Goal: Information Seeking & Learning: Check status

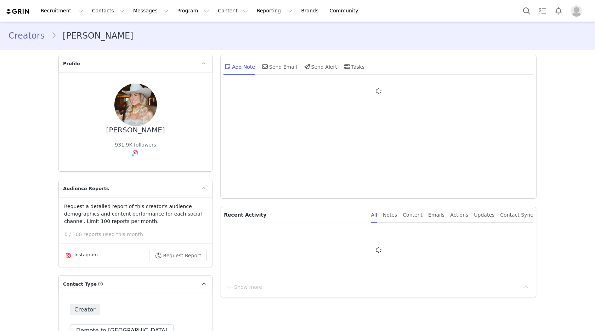
type input "+1 ([GEOGRAPHIC_DATA])"
click at [135, 168] on link "@livingmybeststyle" at bounding box center [137, 168] width 49 height 6
click at [422, 213] on div "Content" at bounding box center [413, 215] width 20 height 16
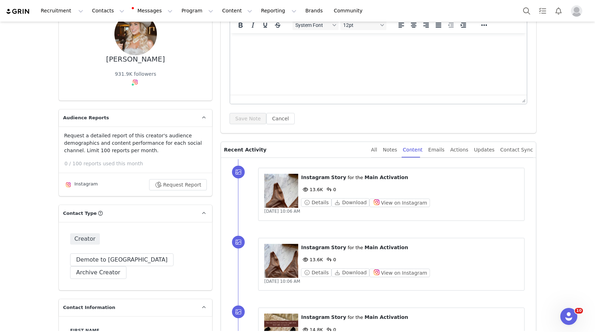
scroll to position [141, 0]
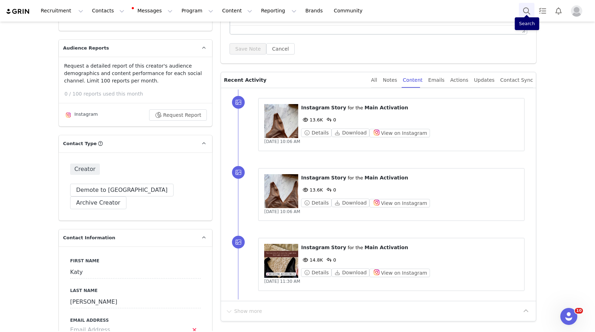
click at [526, 10] on button "Search" at bounding box center [527, 11] width 16 height 16
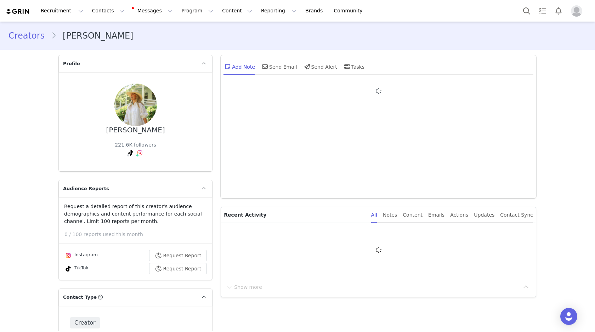
type input "+1 (United States)"
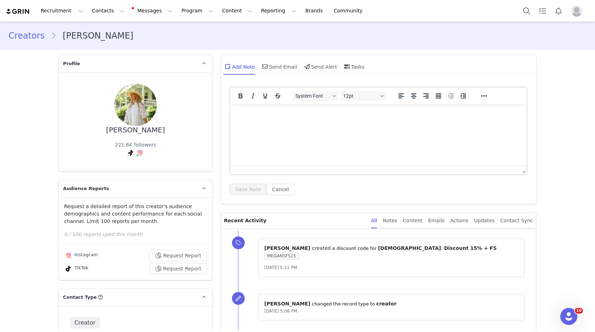
click at [405, 221] on div "All Notes Content Emails Actions Updates Contact Sync" at bounding box center [452, 221] width 162 height 16
click at [397, 221] on div "Notes" at bounding box center [390, 221] width 14 height 16
click at [416, 221] on div "Content" at bounding box center [413, 221] width 20 height 16
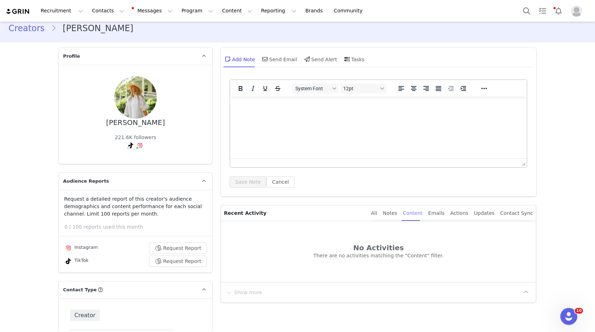
scroll to position [9, 0]
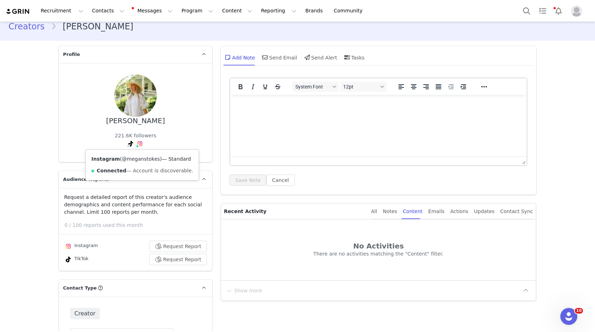
click at [137, 160] on link "@meganstokes" at bounding box center [141, 159] width 38 height 6
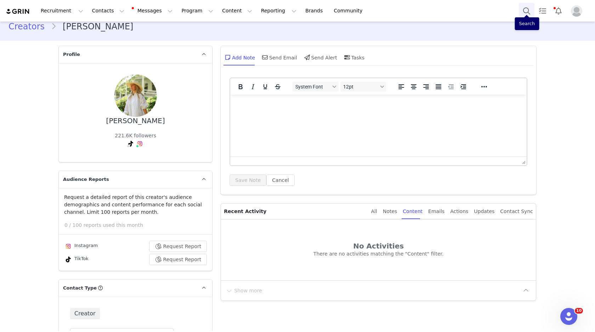
click at [524, 11] on button "Search" at bounding box center [527, 11] width 16 height 16
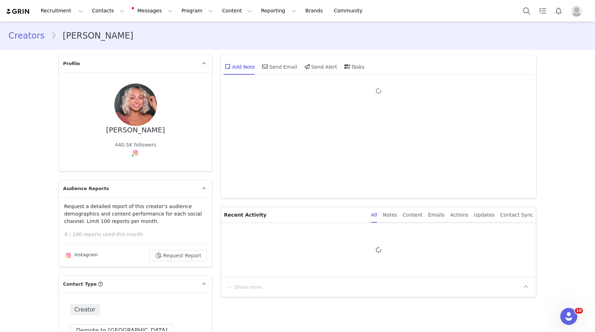
type input "+1 ([GEOGRAPHIC_DATA])"
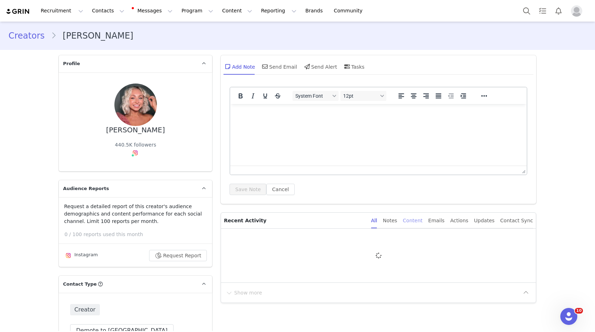
click at [421, 219] on div "Content" at bounding box center [413, 221] width 20 height 16
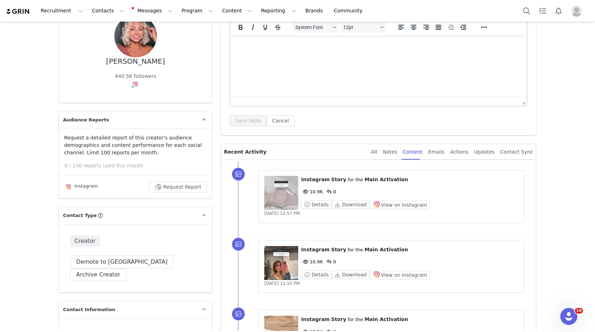
scroll to position [62, 0]
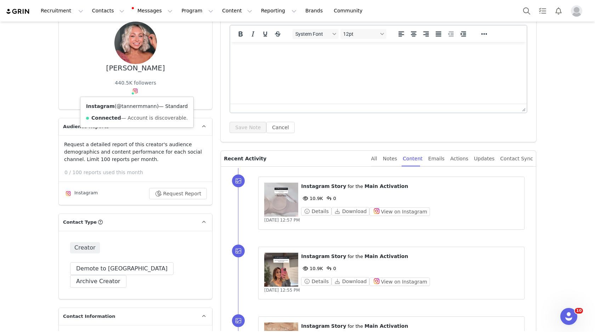
click at [132, 106] on link "@tannermmann" at bounding box center [137, 106] width 40 height 6
click at [525, 11] on button "Search" at bounding box center [527, 11] width 16 height 16
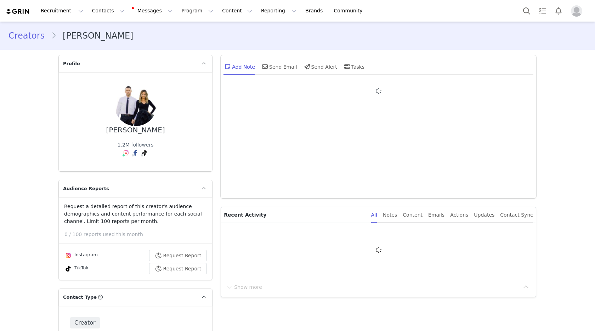
type input "+1 ([GEOGRAPHIC_DATA])"
click at [421, 213] on div "Content" at bounding box center [413, 215] width 20 height 16
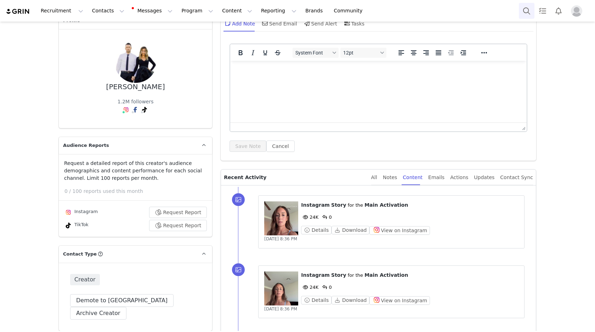
click at [525, 6] on button "Search" at bounding box center [527, 11] width 16 height 16
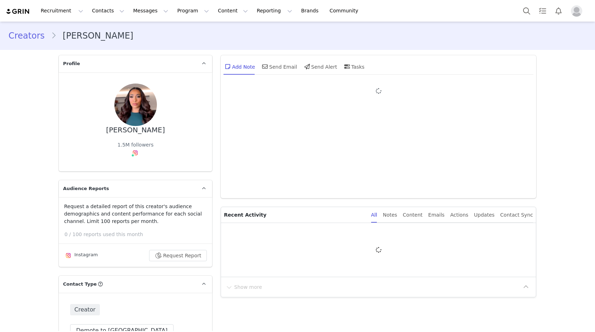
type input "+1 ([GEOGRAPHIC_DATA])"
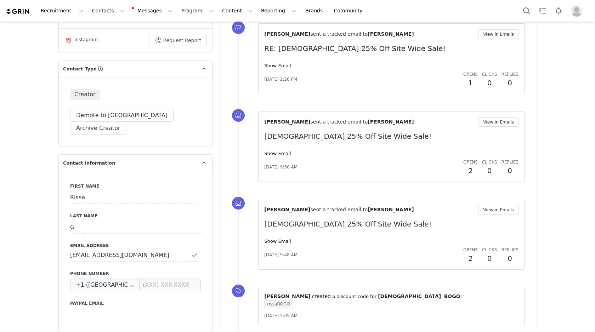
scroll to position [163, 0]
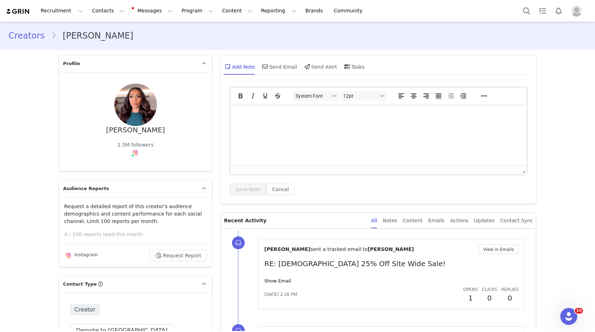
scroll to position [0, 0]
click at [416, 220] on div "Content" at bounding box center [413, 221] width 20 height 16
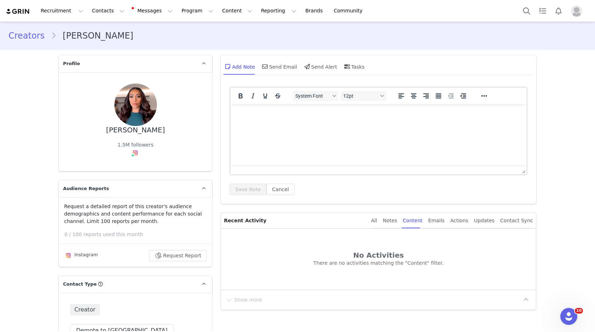
scroll to position [47, 0]
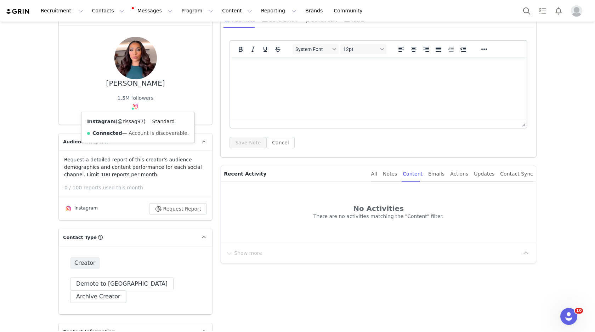
click at [131, 121] on link "@rissag97" at bounding box center [131, 122] width 26 height 6
click at [257, 12] on button "Reporting Reporting" at bounding box center [279, 11] width 44 height 16
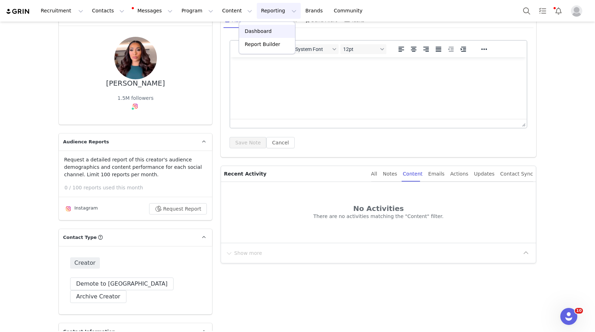
click at [255, 31] on p "Dashboard" at bounding box center [258, 31] width 27 height 7
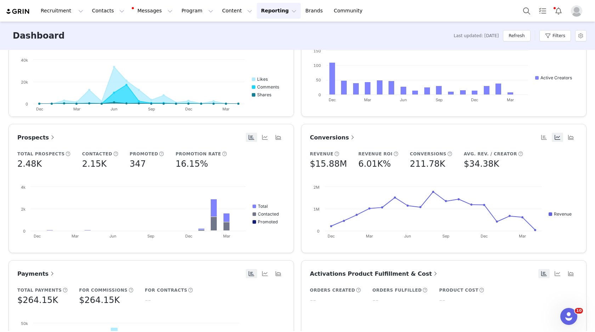
scroll to position [261, 0]
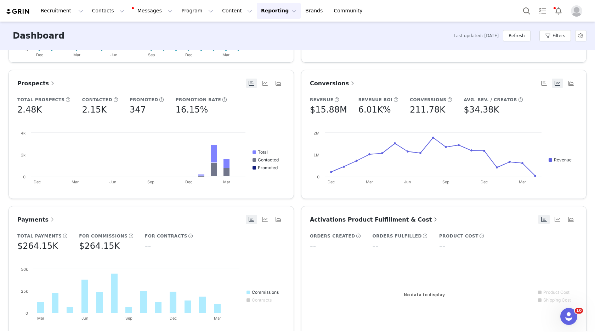
click at [327, 80] on span "Conversions" at bounding box center [333, 83] width 46 height 7
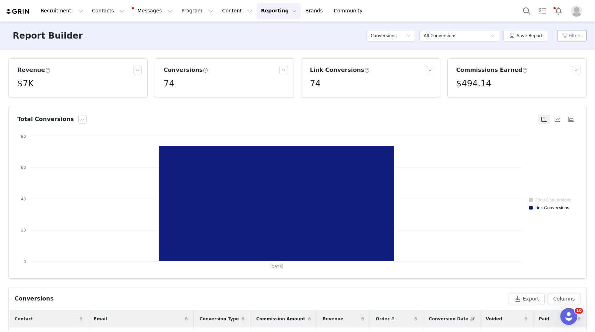
click at [575, 38] on button "Filters" at bounding box center [571, 35] width 29 height 11
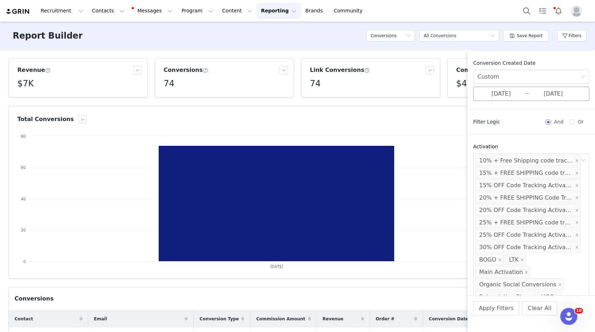
click at [520, 95] on input "[DATE]" at bounding box center [501, 93] width 47 height 9
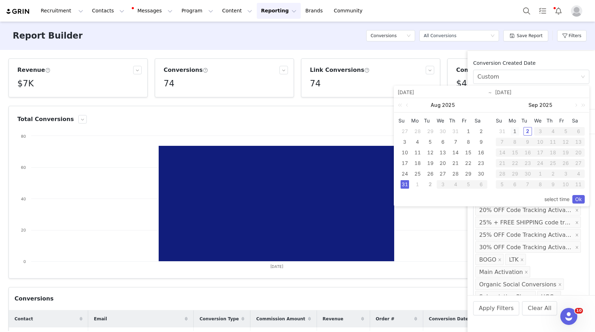
click at [513, 130] on div "1" at bounding box center [515, 131] width 9 height 9
type input "[DATE]"
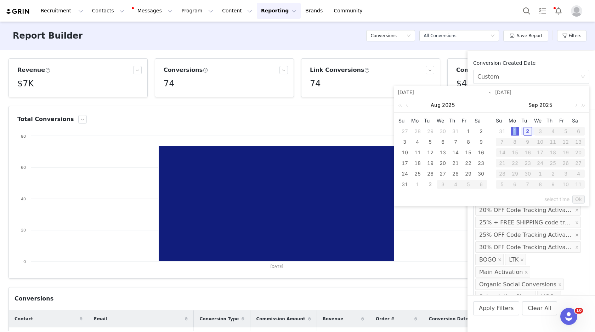
type input "[DATE]"
click at [581, 201] on link "Ok" at bounding box center [578, 199] width 12 height 9
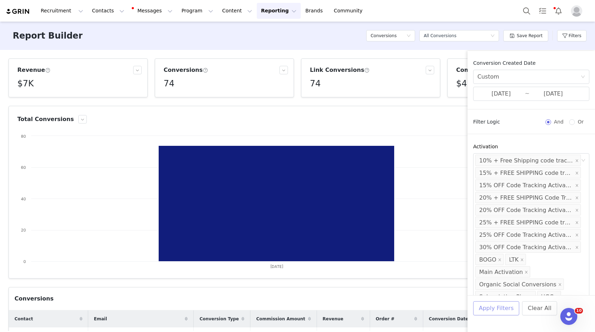
click at [505, 311] on button "Apply Filters" at bounding box center [496, 308] width 46 height 14
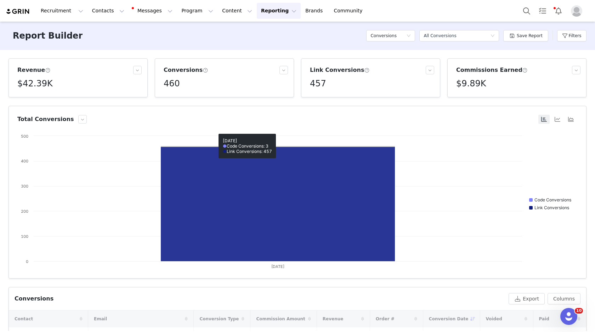
scroll to position [69, 0]
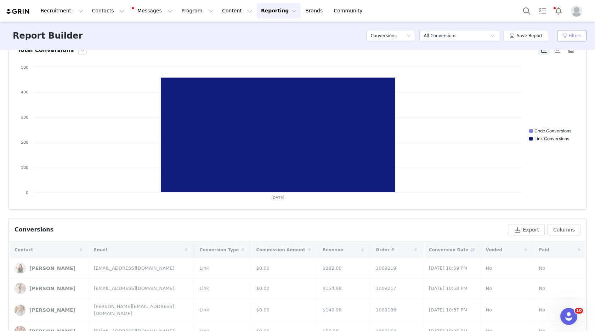
click at [579, 36] on button "Filters" at bounding box center [571, 35] width 29 height 11
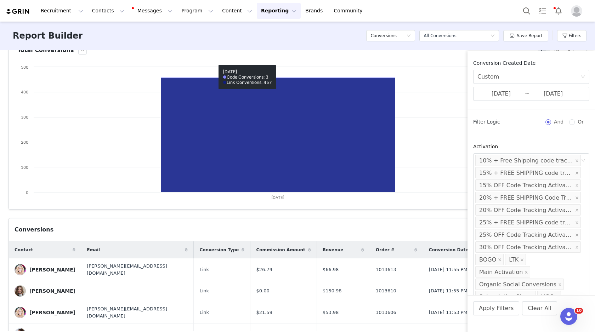
click at [437, 95] on rect at bounding box center [297, 134] width 560 height 142
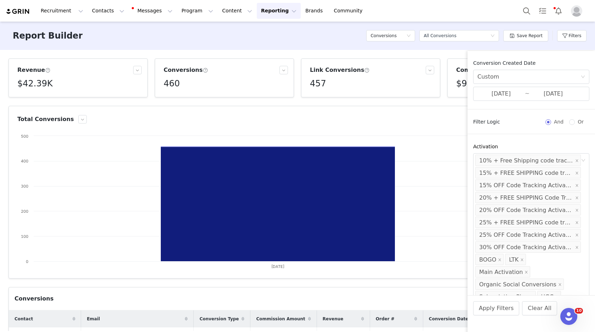
click at [455, 74] on div "Commissions Earned $9.89K" at bounding box center [516, 78] width 127 height 24
click at [575, 34] on button "Filters" at bounding box center [571, 35] width 29 height 11
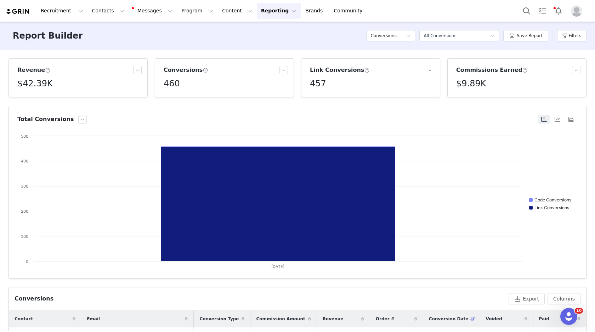
click at [469, 82] on h5 "$9.89K" at bounding box center [471, 83] width 30 height 13
click at [463, 99] on p "$9,894.53" at bounding box center [470, 99] width 22 height 6
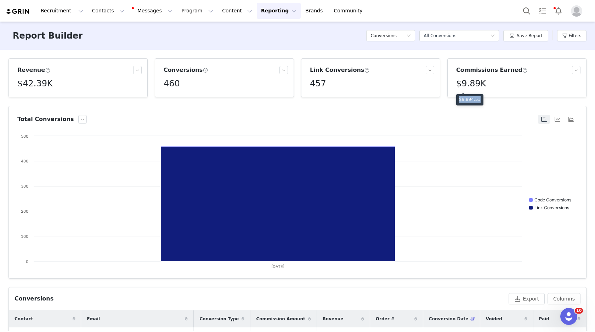
copy p "$9,894.53"
click at [466, 85] on h5 "$9.89K" at bounding box center [471, 83] width 30 height 13
click at [466, 97] on p "$9,894.53" at bounding box center [470, 99] width 22 height 6
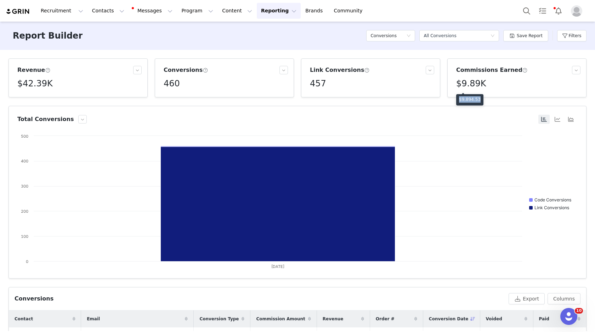
copy p "$9,894.53"
